Goal: Task Accomplishment & Management: Use online tool/utility

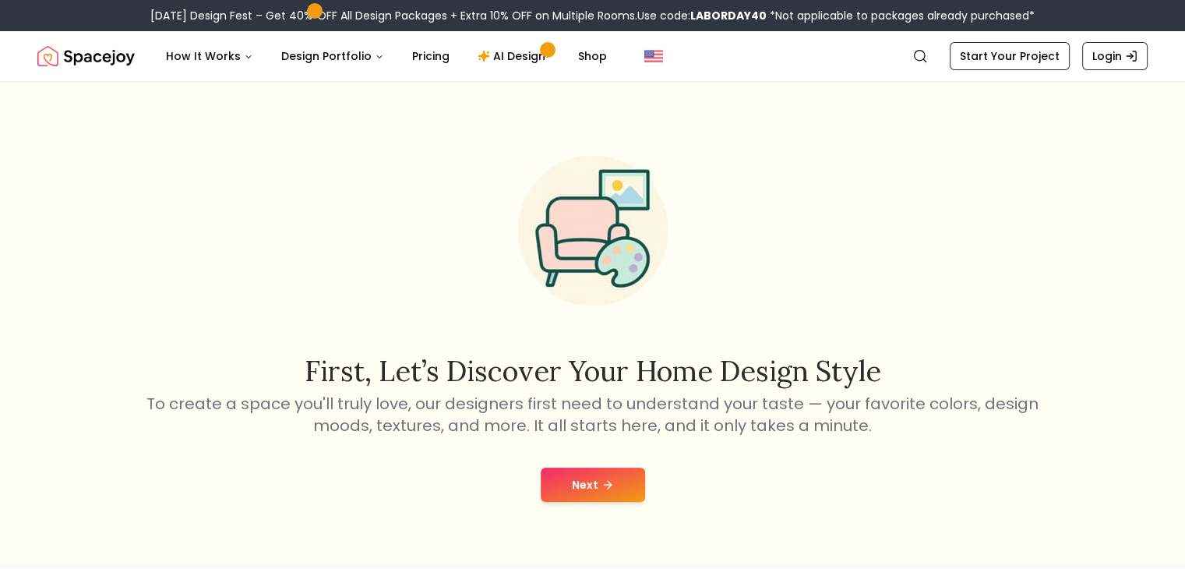
click at [629, 484] on button "Next" at bounding box center [593, 484] width 104 height 34
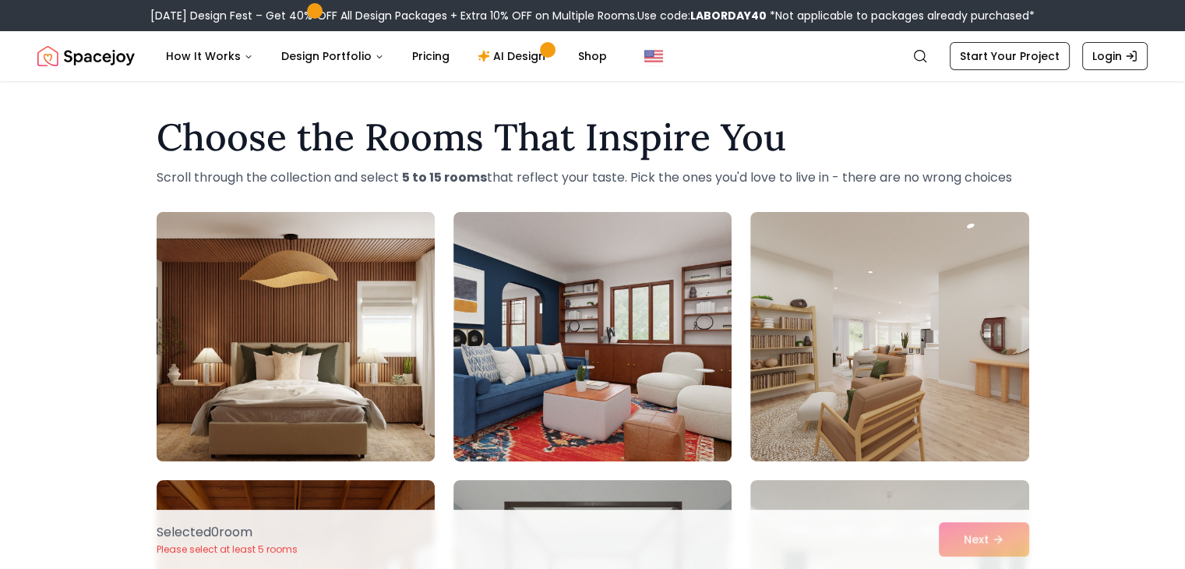
click at [294, 319] on img at bounding box center [296, 337] width 292 height 262
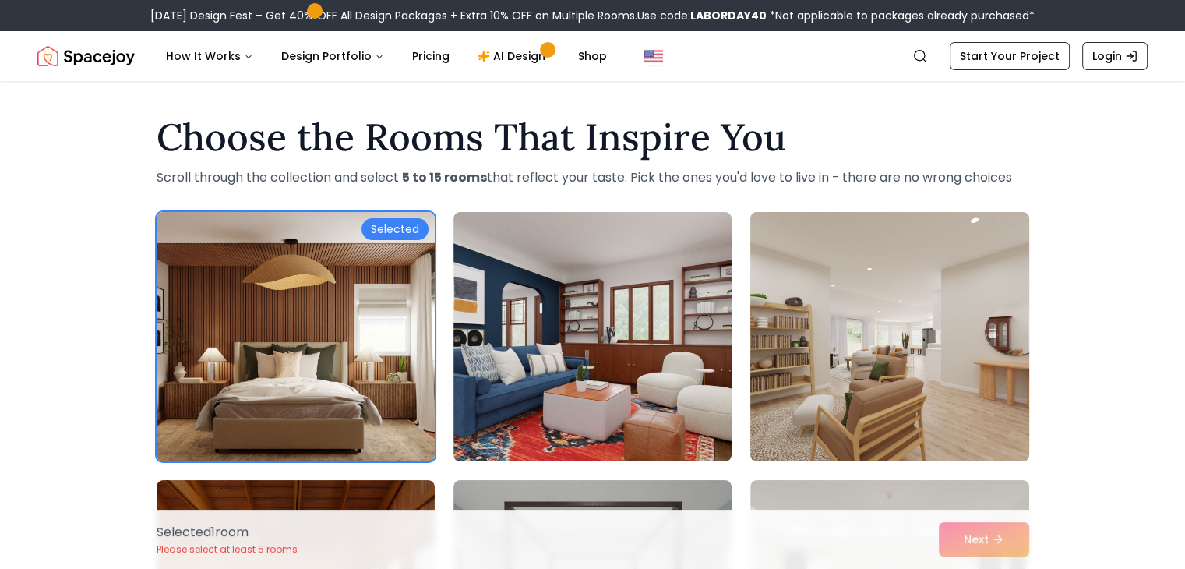
click at [811, 336] on img at bounding box center [889, 337] width 292 height 262
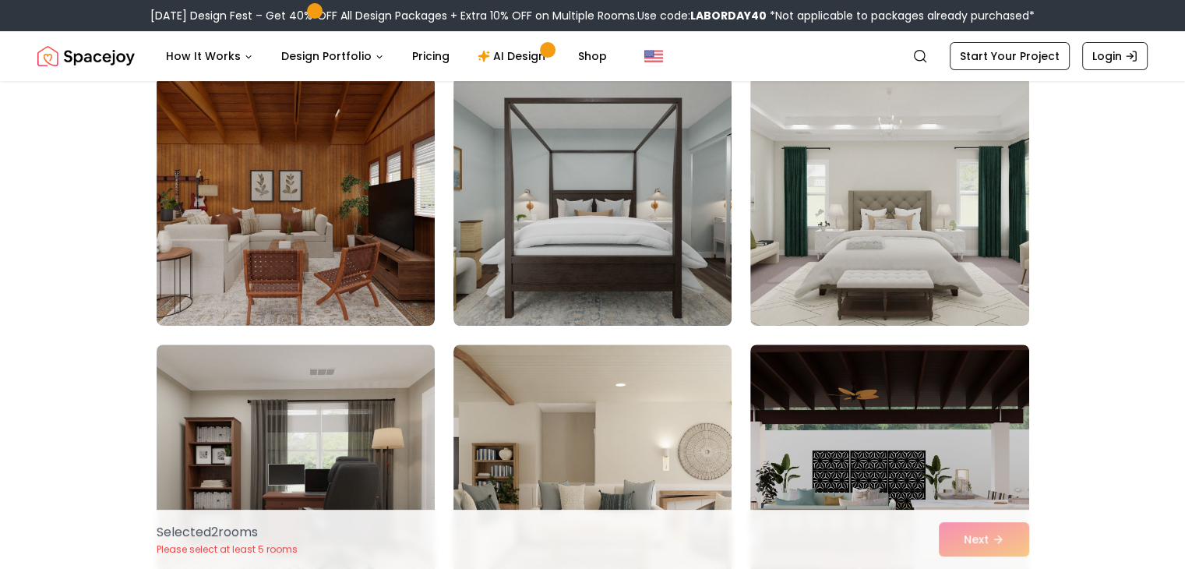
scroll to position [405, 0]
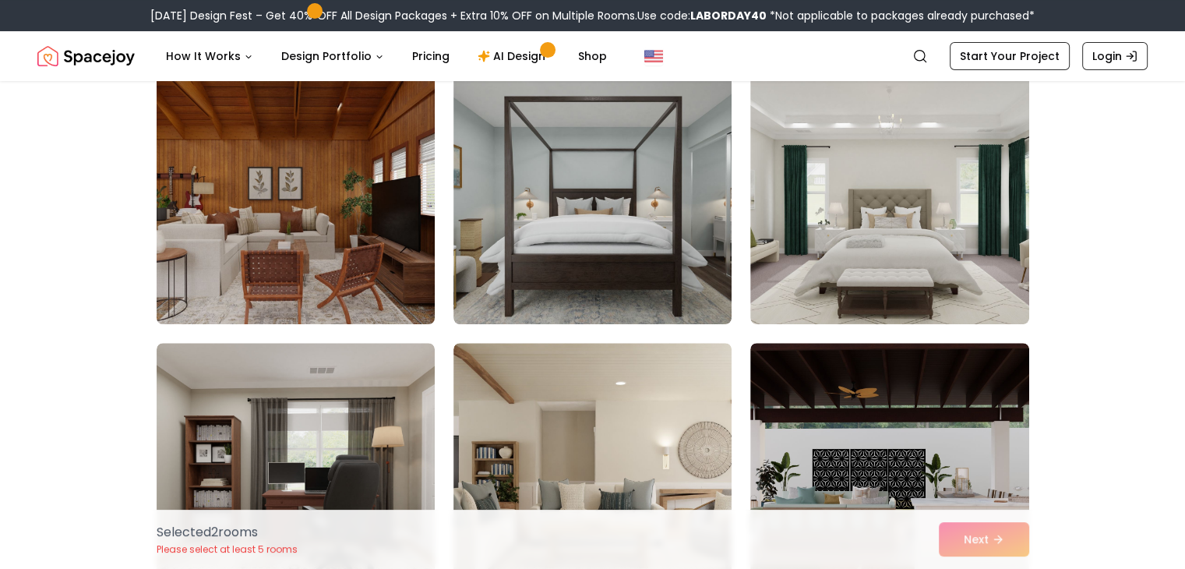
click at [363, 241] on img at bounding box center [296, 200] width 292 height 262
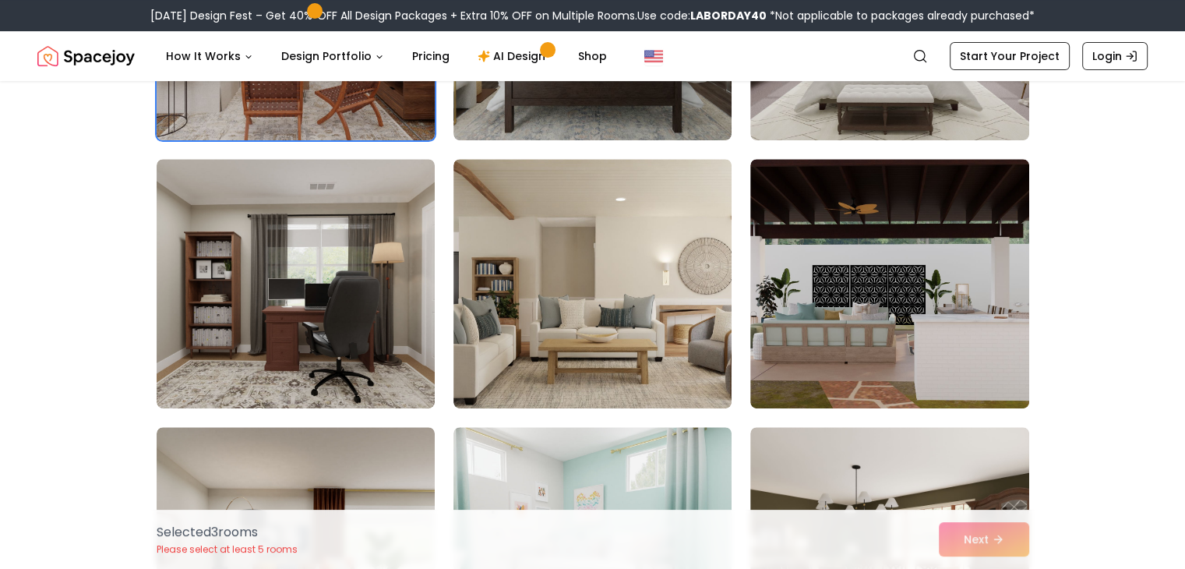
scroll to position [601, 0]
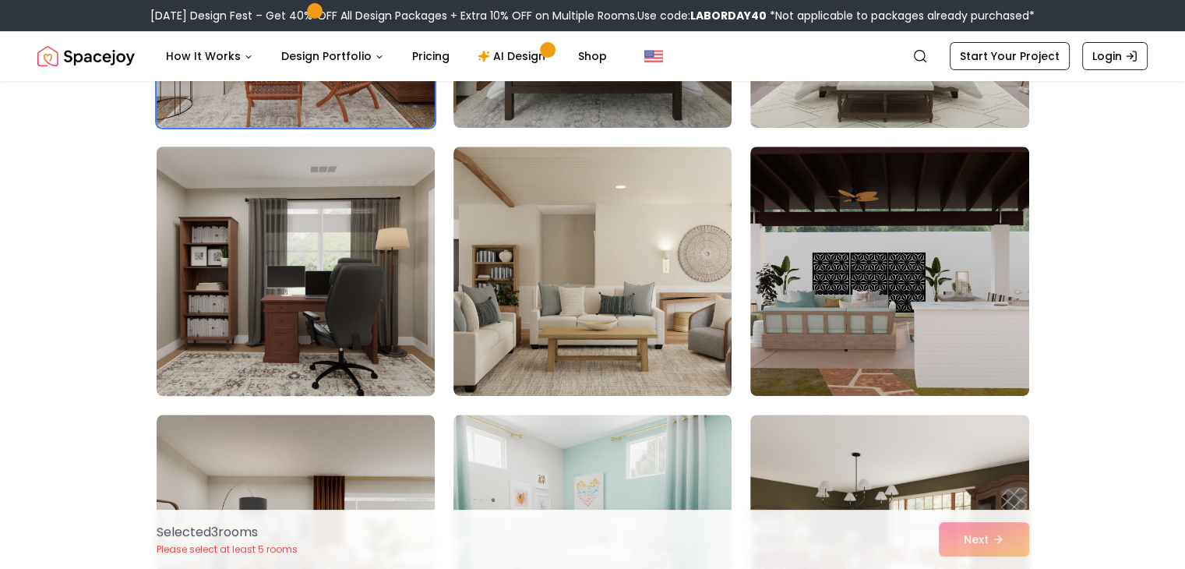
click at [366, 242] on img at bounding box center [296, 271] width 292 height 262
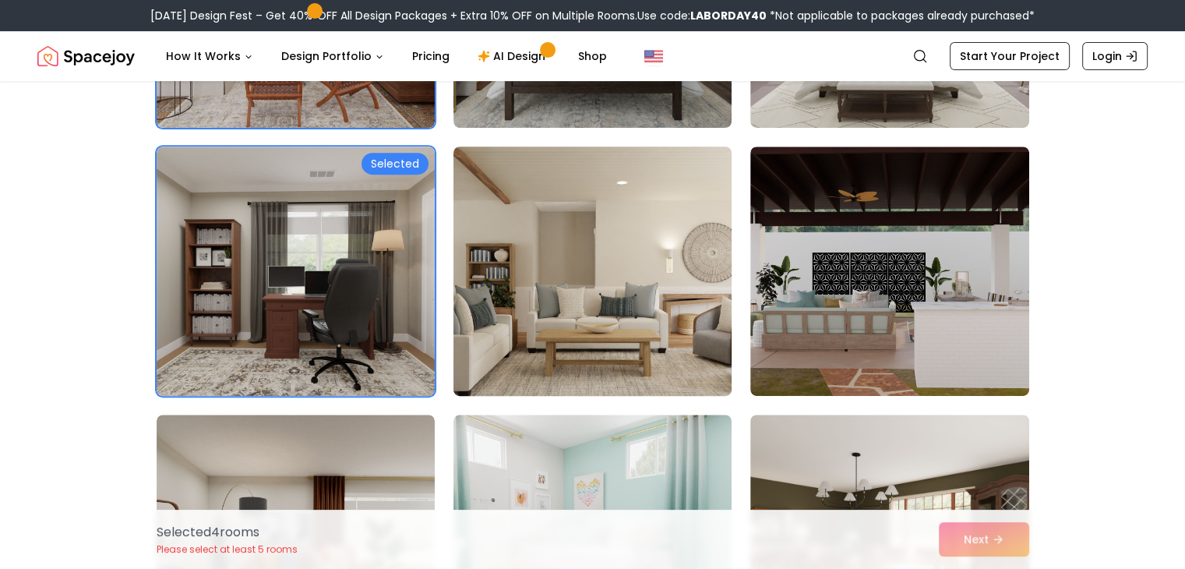
click at [629, 269] on img at bounding box center [592, 271] width 292 height 262
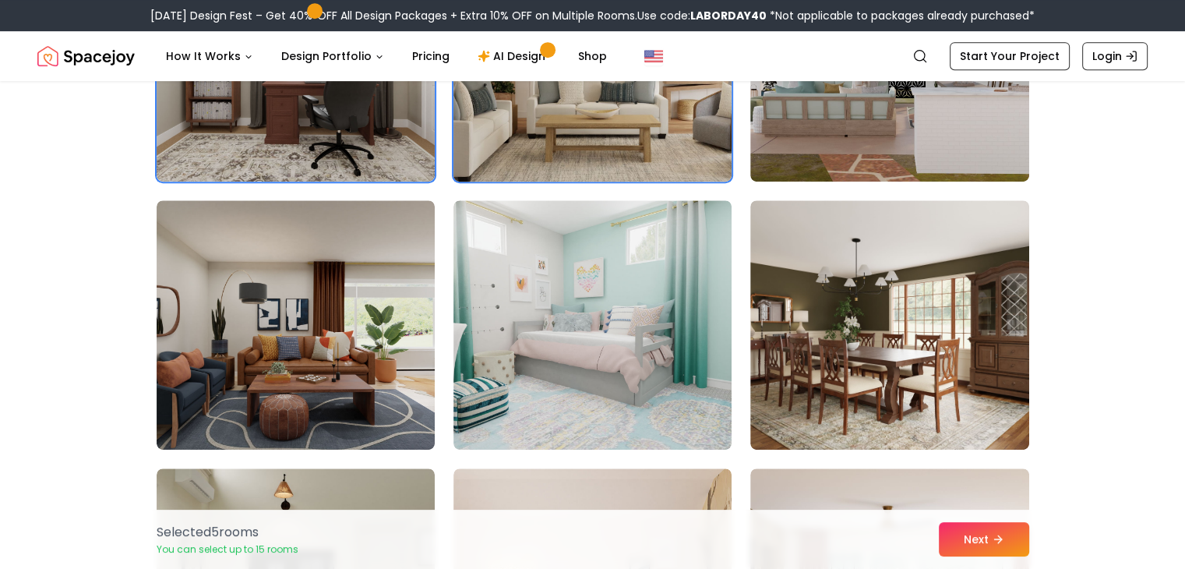
scroll to position [816, 0]
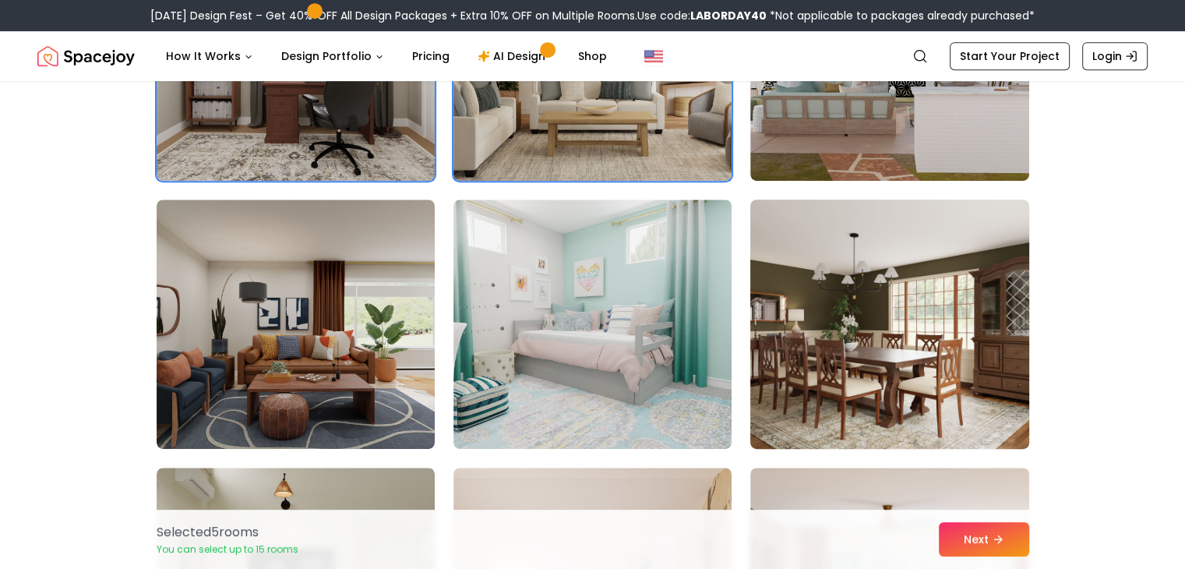
click at [891, 343] on img at bounding box center [889, 324] width 292 height 262
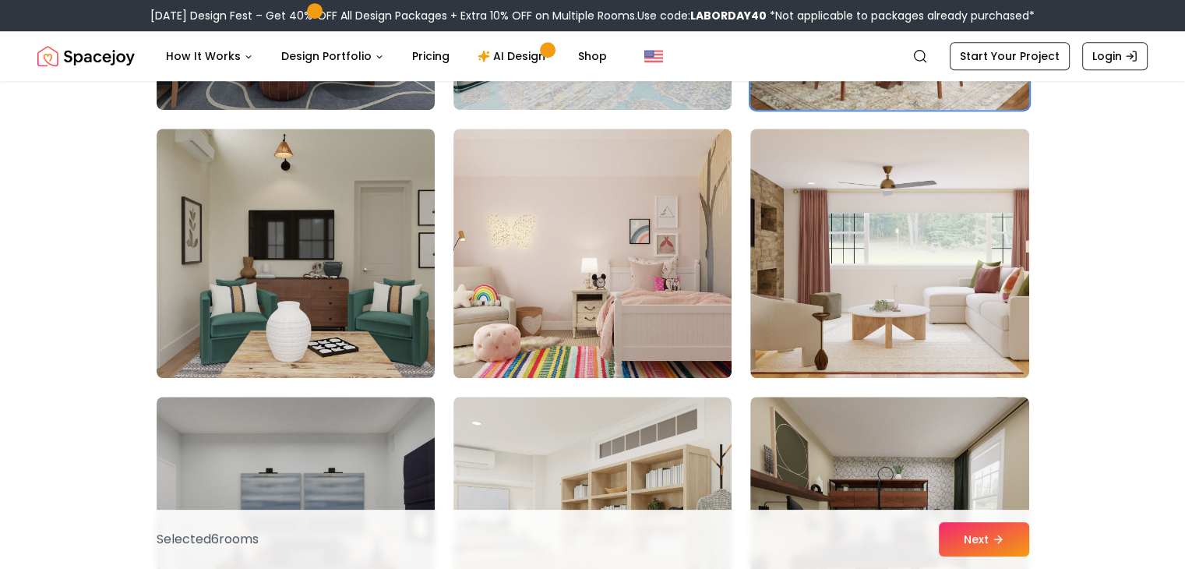
scroll to position [1156, 0]
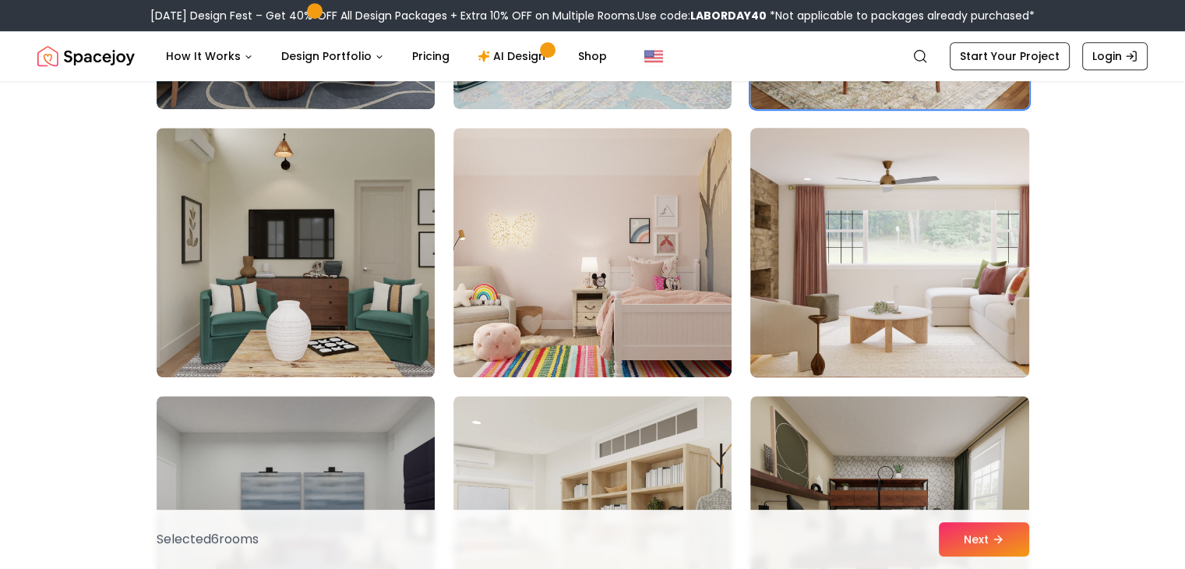
click at [891, 343] on img at bounding box center [889, 253] width 292 height 262
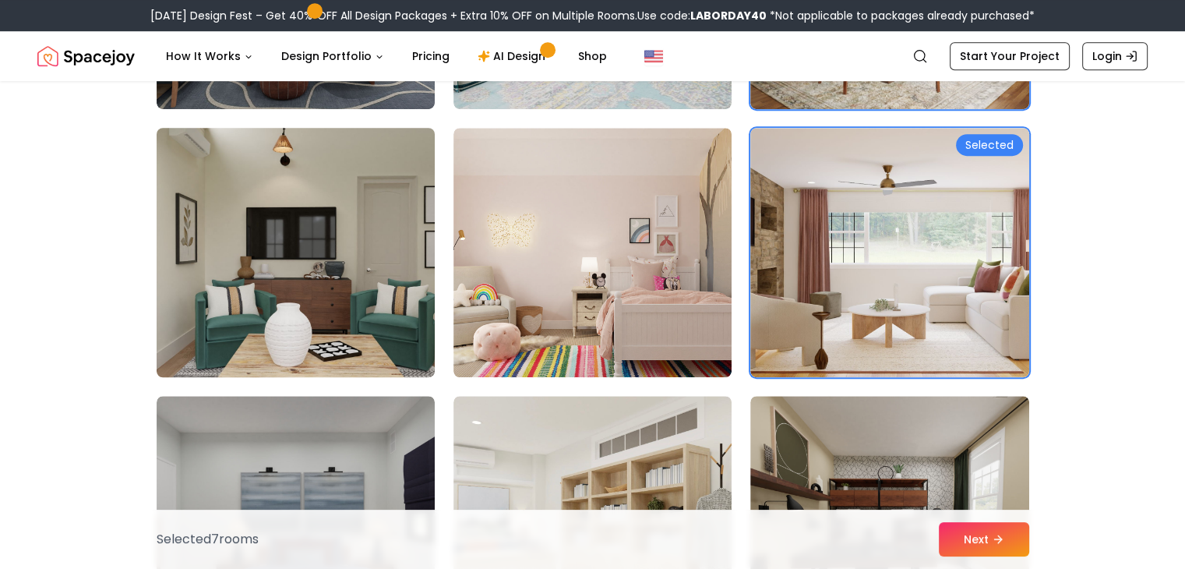
click at [335, 285] on img at bounding box center [296, 253] width 292 height 262
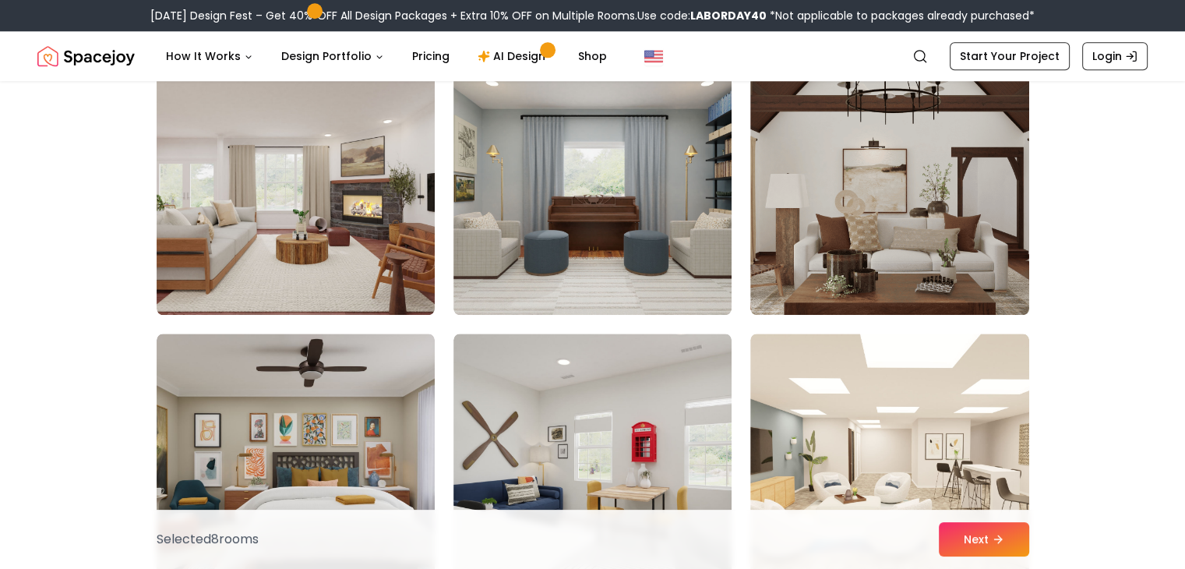
scroll to position [1754, 0]
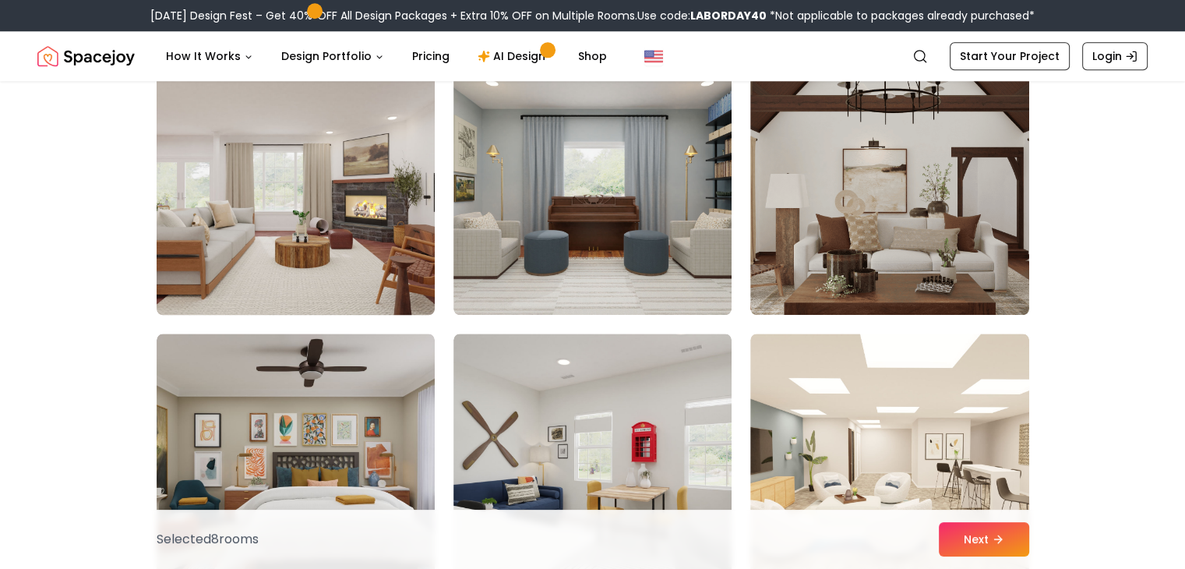
click at [365, 218] on img at bounding box center [296, 190] width 292 height 262
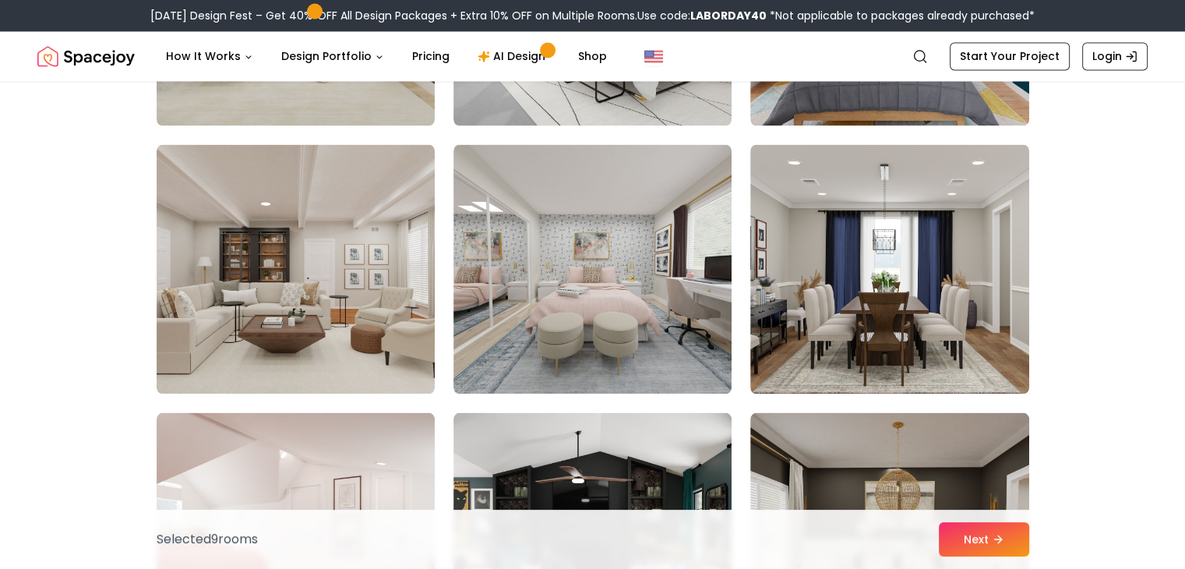
scroll to position [2748, 0]
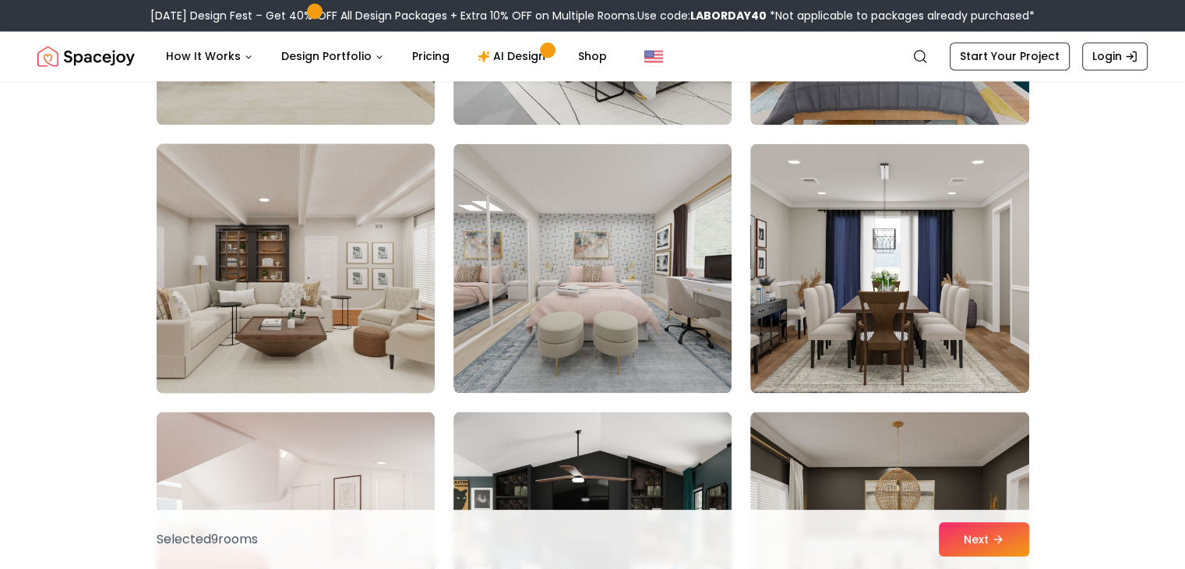
click at [398, 325] on img at bounding box center [296, 268] width 292 height 262
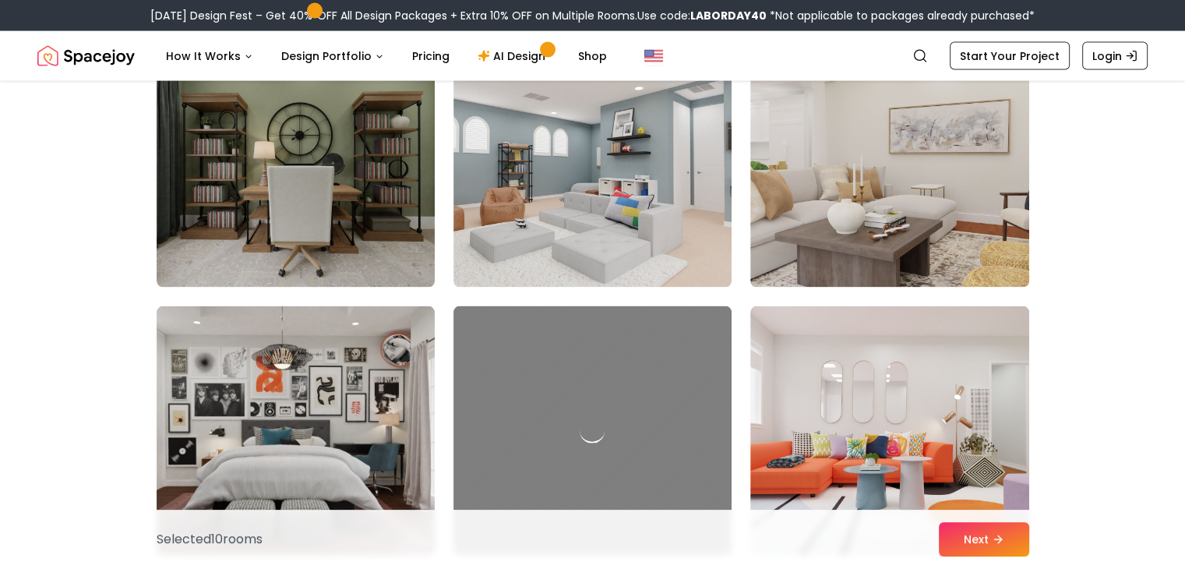
scroll to position [3390, 0]
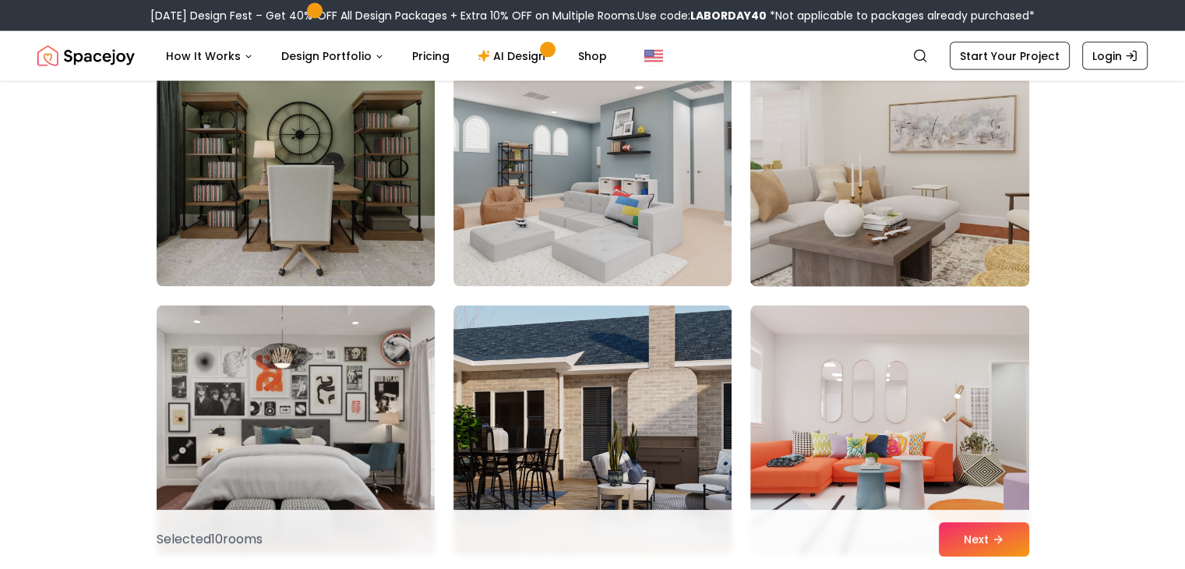
click at [815, 213] on img at bounding box center [889, 162] width 292 height 262
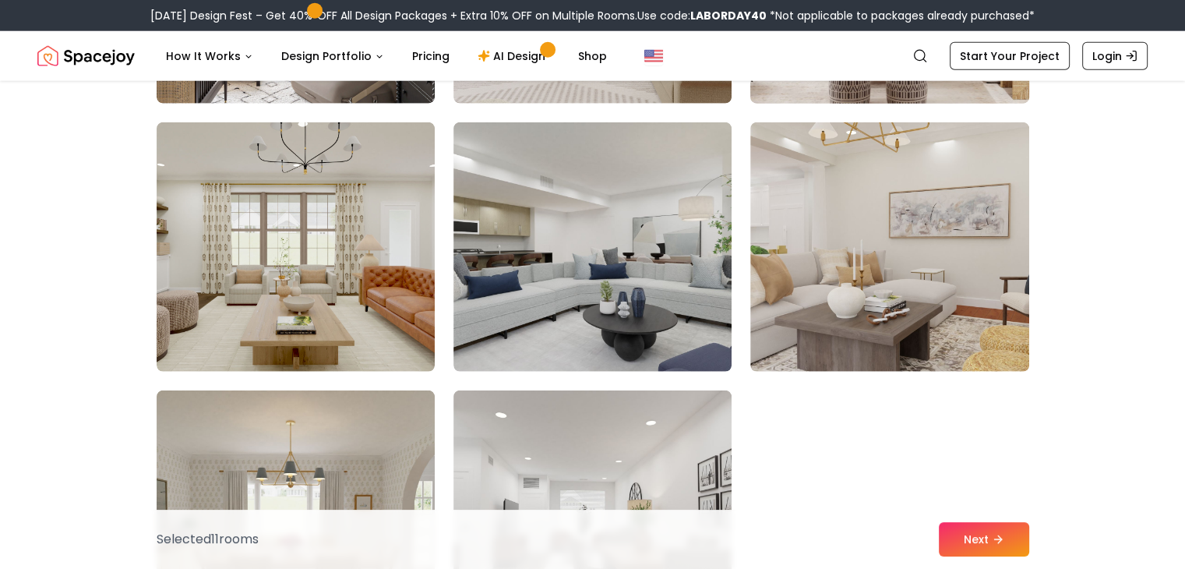
scroll to position [4110, 0]
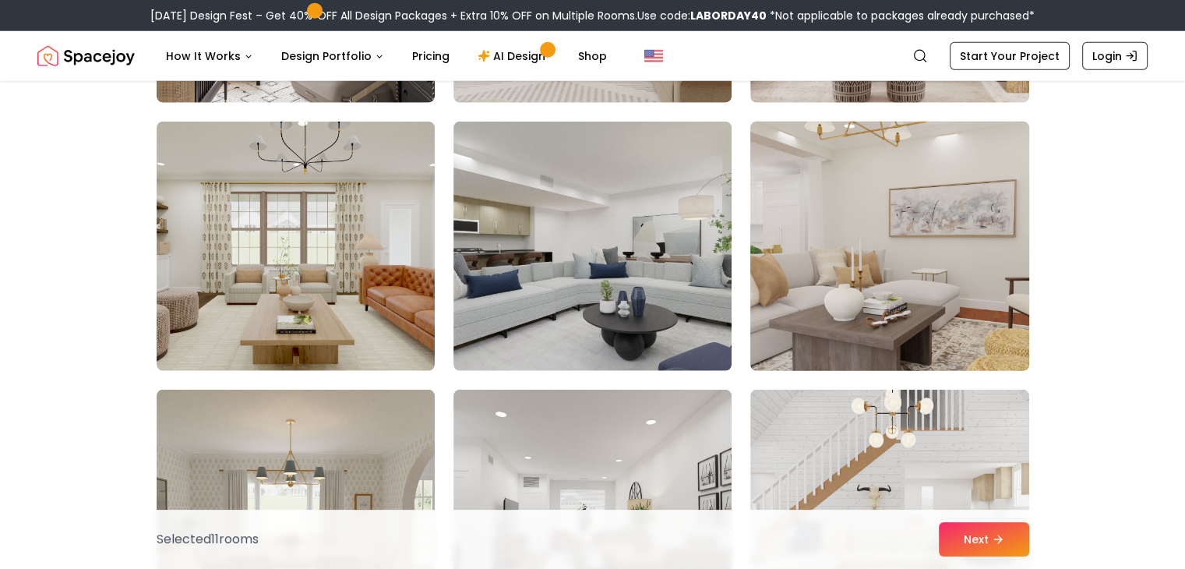
click at [798, 277] on img at bounding box center [889, 246] width 292 height 262
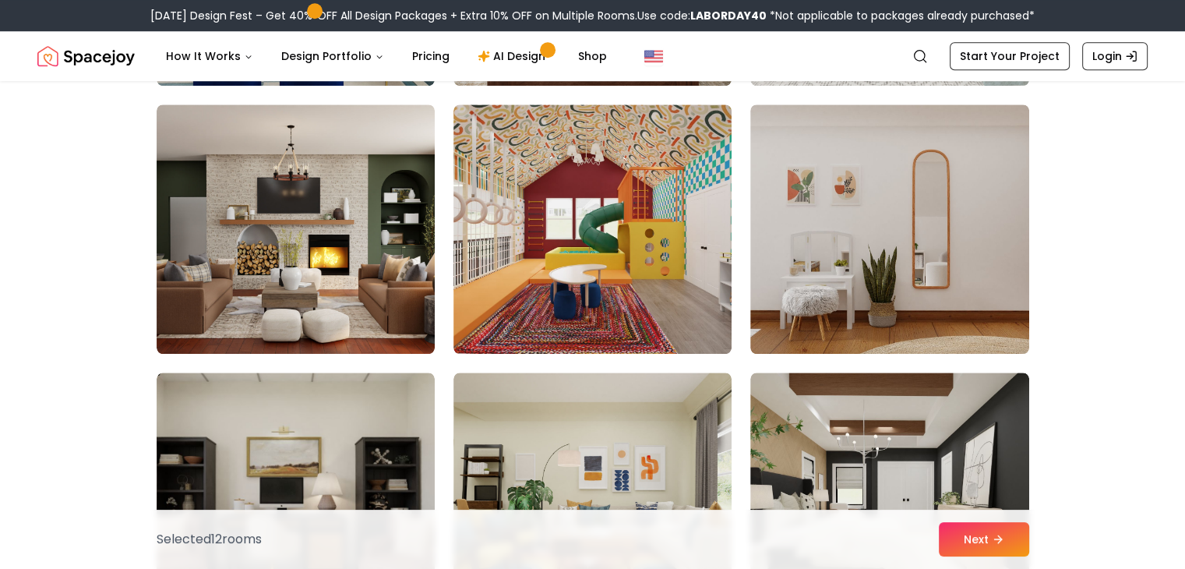
scroll to position [7344, 0]
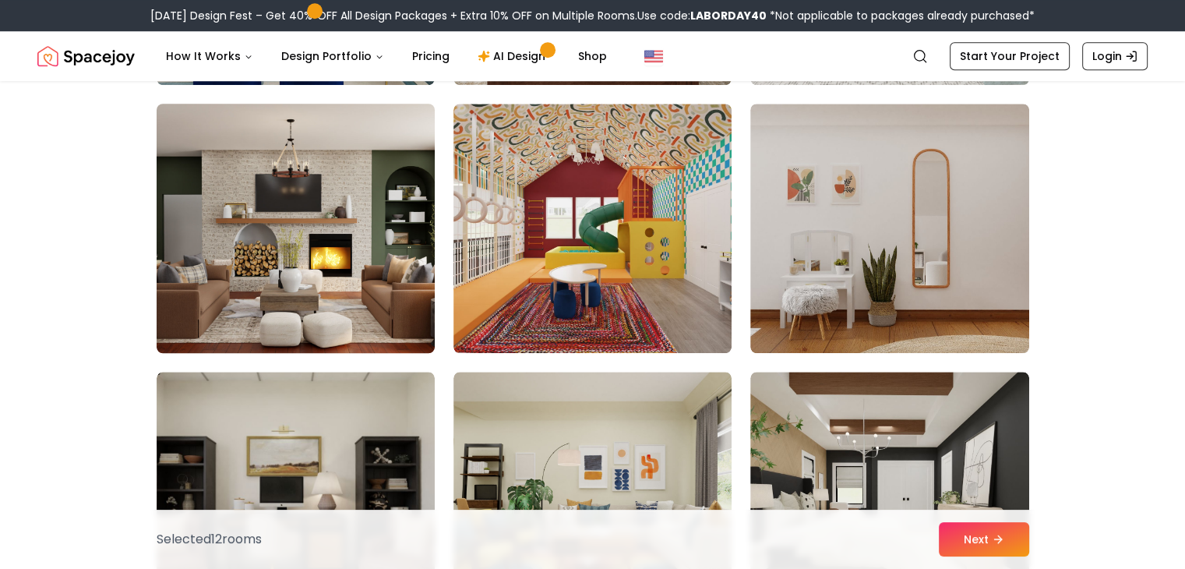
click at [362, 291] on img at bounding box center [296, 228] width 292 height 262
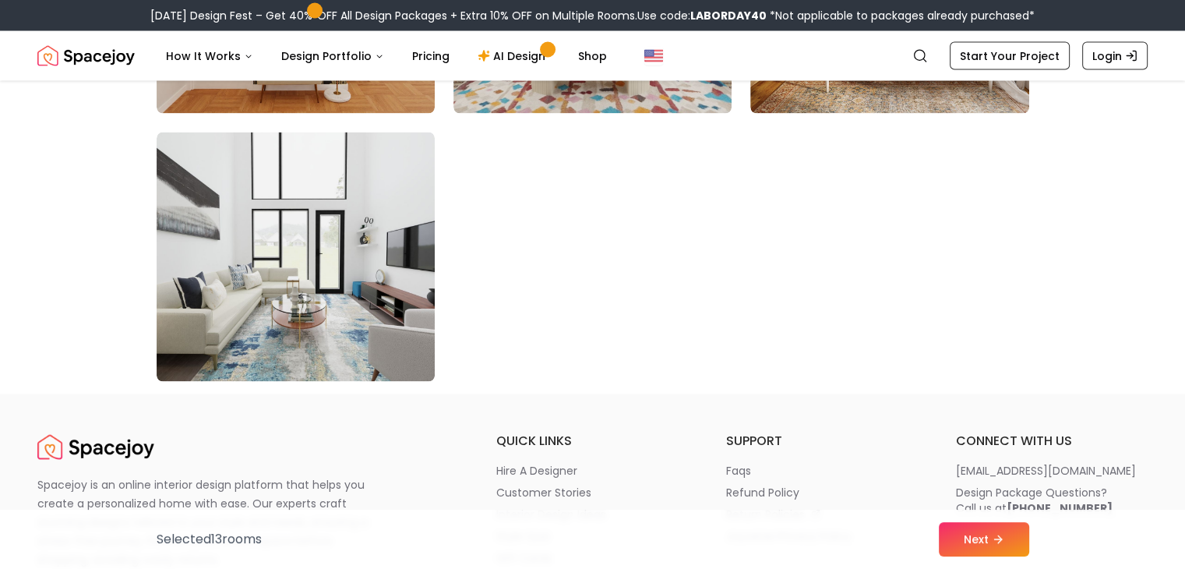
scroll to position [8927, 0]
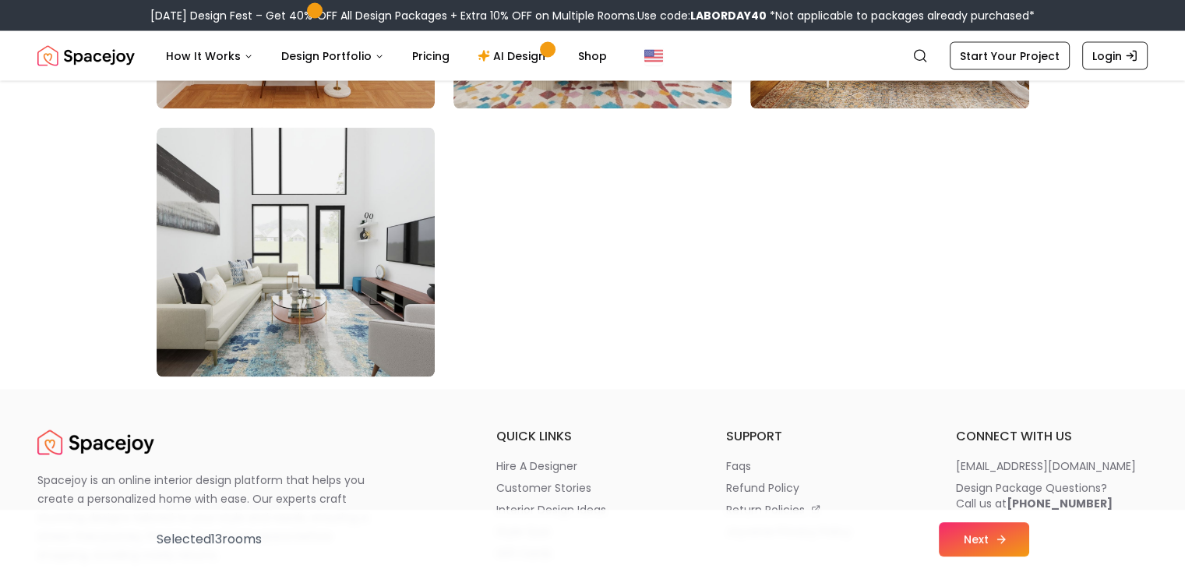
click at [974, 535] on button "Next" at bounding box center [984, 539] width 90 height 34
